Goal: Task Accomplishment & Management: Use online tool/utility

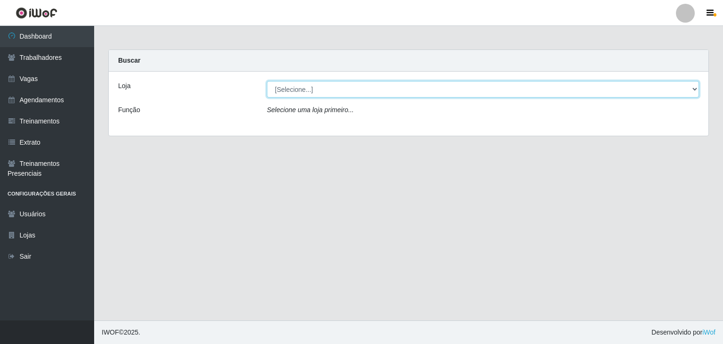
drag, startPoint x: 693, startPoint y: 88, endPoint x: 634, endPoint y: 95, distance: 59.7
click at [693, 88] on select "[Selecione...] BL Importadora" at bounding box center [483, 89] width 432 height 16
select select "259"
click at [267, 81] on select "[Selecione...] BL Importadora" at bounding box center [483, 89] width 432 height 16
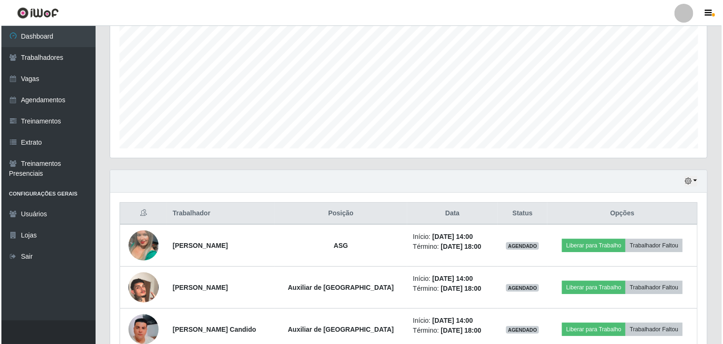
scroll to position [235, 0]
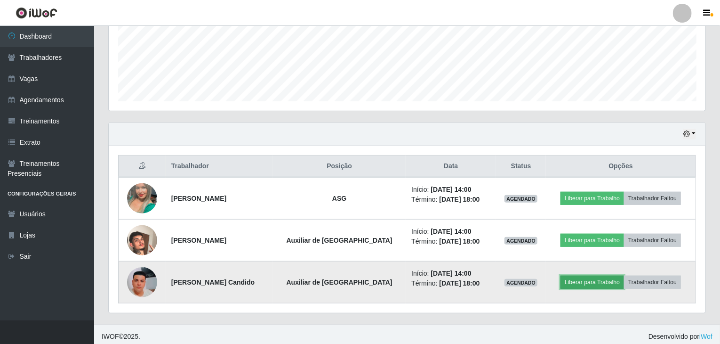
click at [586, 275] on button "Liberar para Trabalho" at bounding box center [593, 281] width 64 height 13
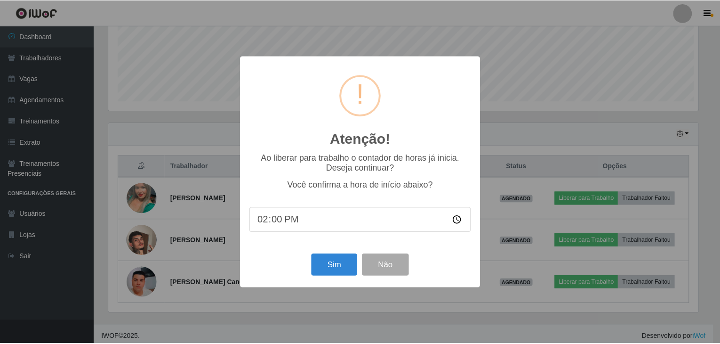
scroll to position [195, 593]
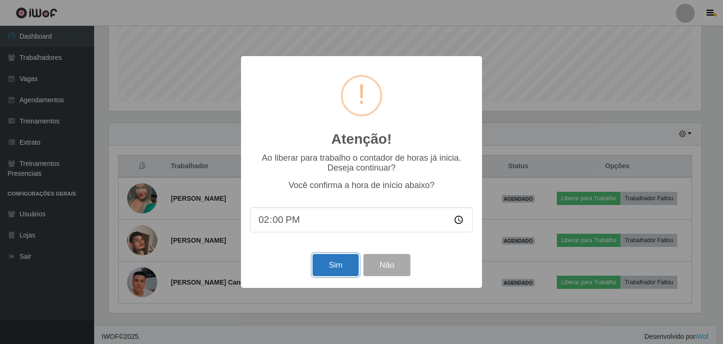
click at [347, 264] on button "Sim" at bounding box center [336, 265] width 46 height 22
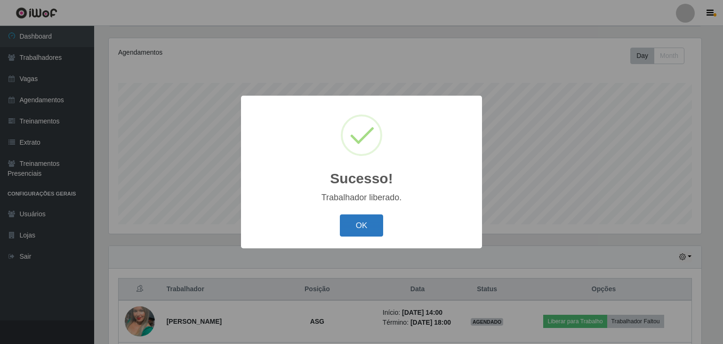
click at [371, 218] on button "OK" at bounding box center [362, 225] width 44 height 22
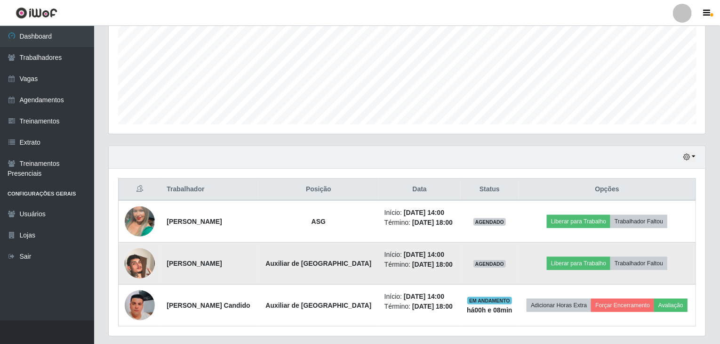
scroll to position [238, 0]
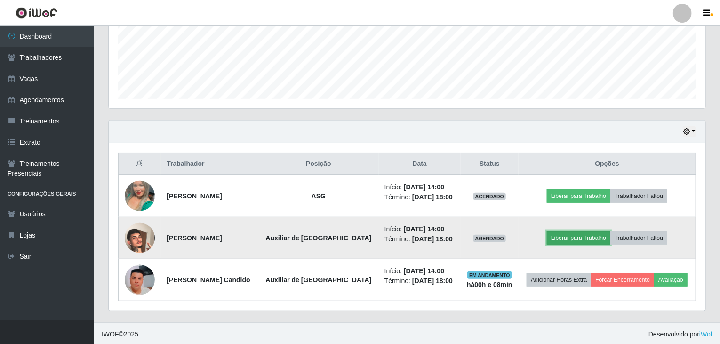
click at [557, 232] on button "Liberar para Trabalho" at bounding box center [579, 237] width 64 height 13
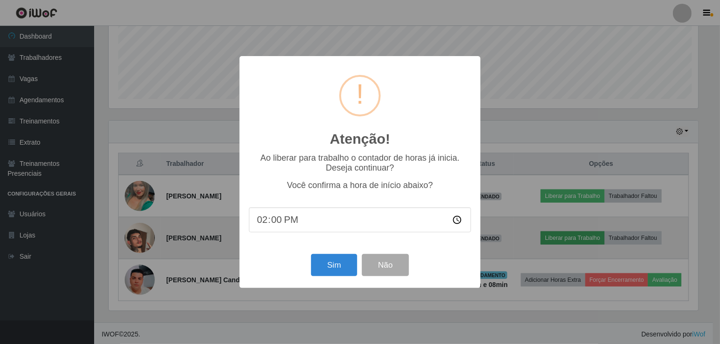
scroll to position [195, 593]
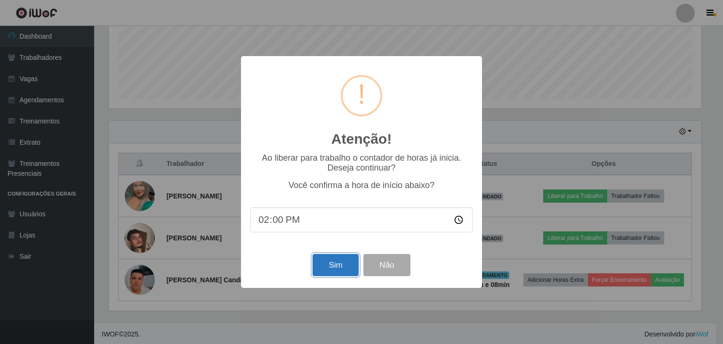
click at [341, 266] on button "Sim" at bounding box center [336, 265] width 46 height 22
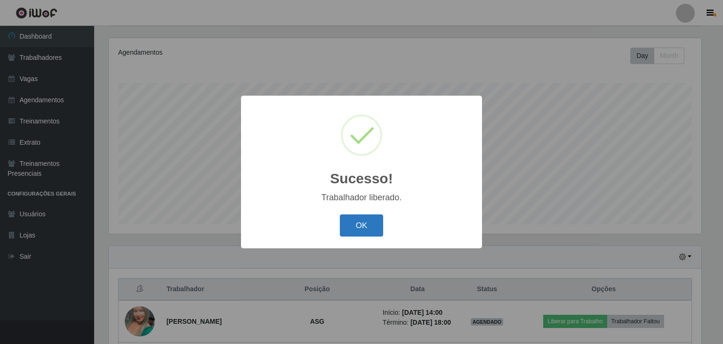
click at [363, 227] on button "OK" at bounding box center [362, 225] width 44 height 22
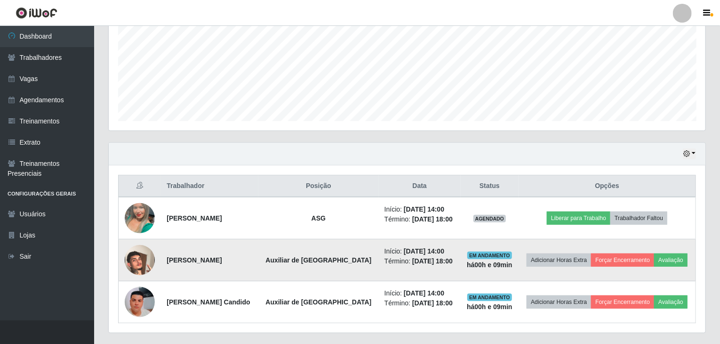
scroll to position [238, 0]
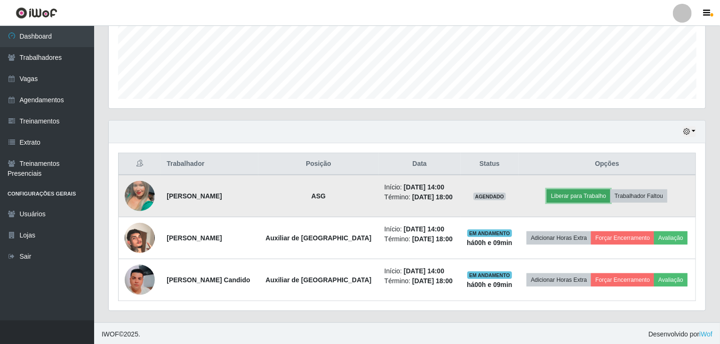
click at [579, 194] on button "Liberar para Trabalho" at bounding box center [579, 195] width 64 height 13
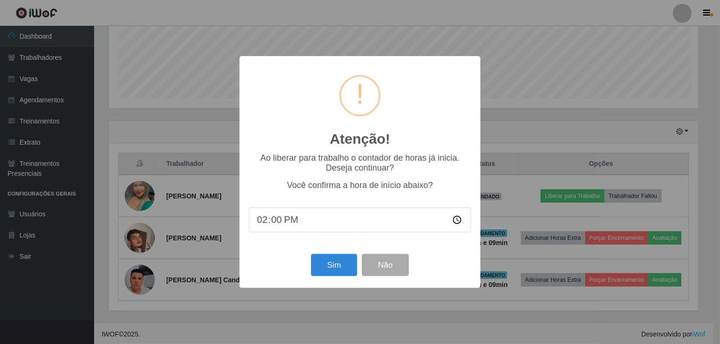
scroll to position [195, 593]
click at [341, 262] on button "Sim" at bounding box center [336, 265] width 46 height 22
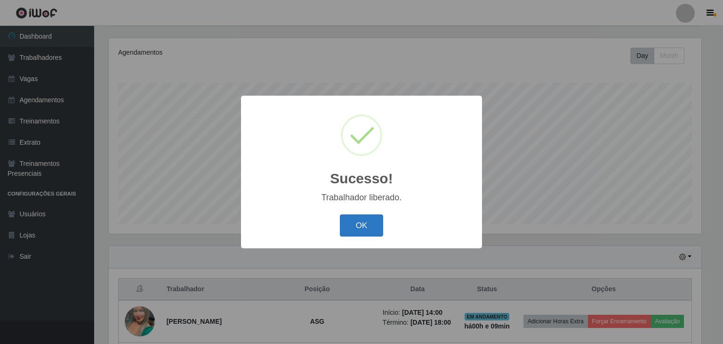
click at [359, 223] on button "OK" at bounding box center [362, 225] width 44 height 22
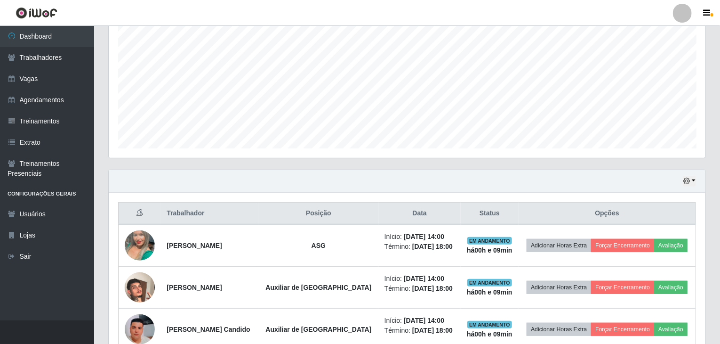
scroll to position [238, 0]
